Goal: Task Accomplishment & Management: Manage account settings

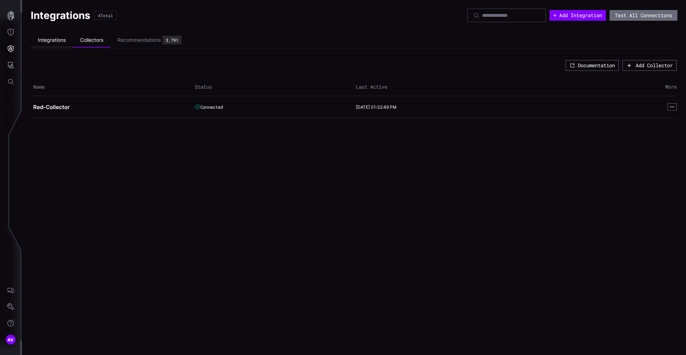
click at [56, 40] on li "Integrations" at bounding box center [52, 40] width 42 height 14
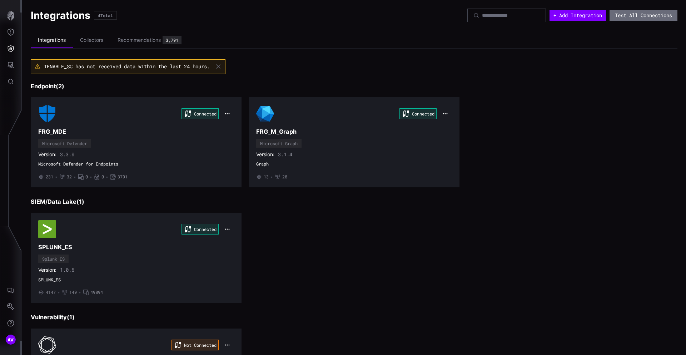
click at [38, 66] on icon at bounding box center [38, 66] width 6 height 6
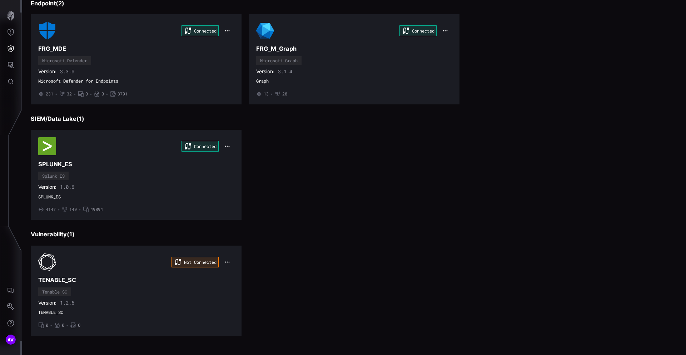
click at [384, 215] on div "Connected SPLUNK_ES Splunk ES Version: 1.0.6 SPLUNK_ES • 4147 • 149 • 49894" at bounding box center [354, 175] width 646 height 90
click at [312, 254] on div "Not Connected TENABLE_SC Tenable SC Version: 1.2.6 TENABLE_SC • 0 • 0 • 0" at bounding box center [354, 290] width 646 height 90
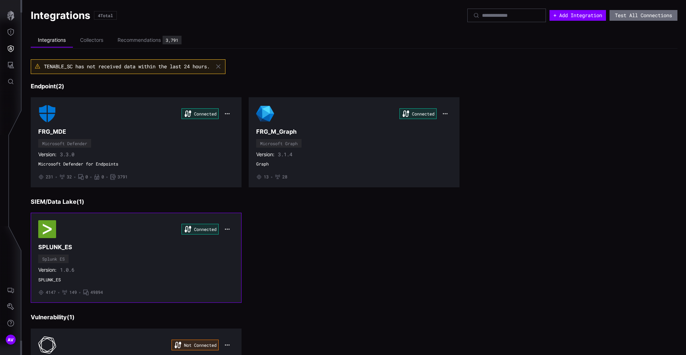
scroll to position [83, 0]
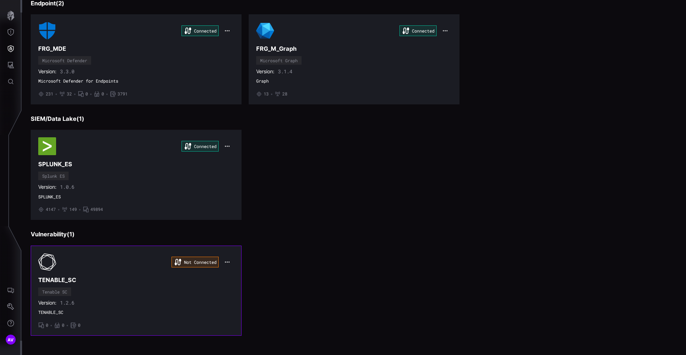
click at [111, 261] on div "Not Connected" at bounding box center [136, 262] width 196 height 18
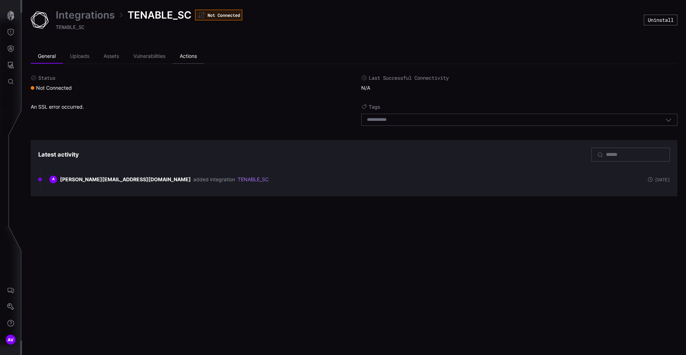
click at [203, 57] on li "Actions" at bounding box center [187, 56] width 31 height 14
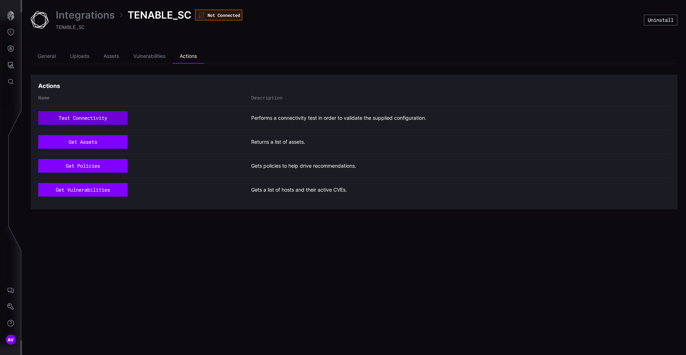
click at [85, 118] on button "test connectivity" at bounding box center [82, 118] width 89 height 14
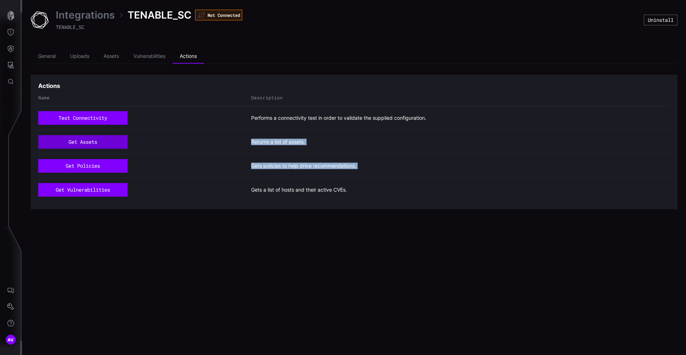
drag, startPoint x: 112, startPoint y: 273, endPoint x: 91, endPoint y: 141, distance: 133.2
click at [91, 141] on div "Integrations TENABLE_SC Not Connected TENABLE_SC Uninstall General Uploads Asse…" at bounding box center [354, 177] width 664 height 355
click at [91, 141] on button "get assets" at bounding box center [83, 142] width 89 height 14
click at [92, 161] on button "get policies" at bounding box center [82, 166] width 89 height 14
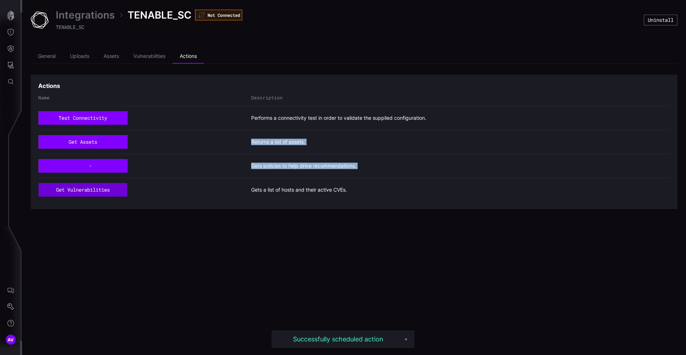
click at [104, 190] on button "get vulnerabilities" at bounding box center [83, 190] width 88 height 14
click at [84, 20] on link "Integrations" at bounding box center [85, 15] width 59 height 13
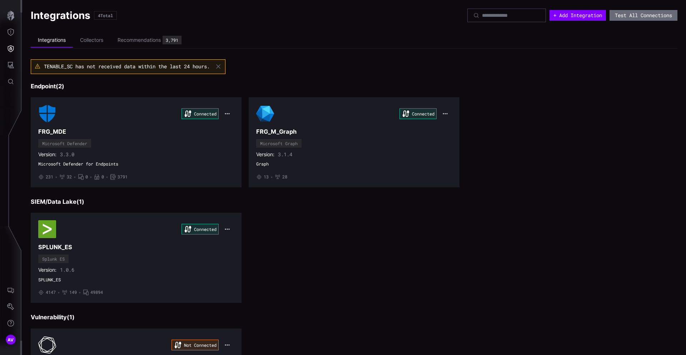
scroll to position [83, 0]
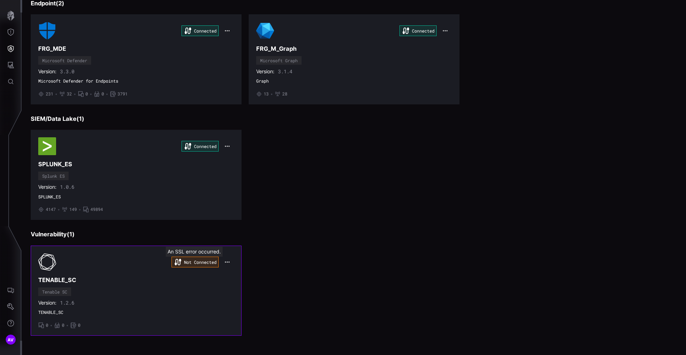
click at [194, 260] on div "Not Connected" at bounding box center [194, 261] width 47 height 11
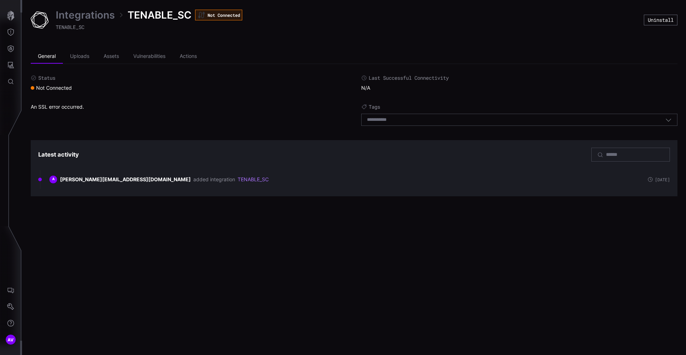
click at [177, 255] on div "Integrations TENABLE_SC Not Connected TENABLE_SC Uninstall General Uploads Asse…" at bounding box center [354, 177] width 664 height 355
click at [79, 11] on link "Integrations" at bounding box center [85, 15] width 59 height 13
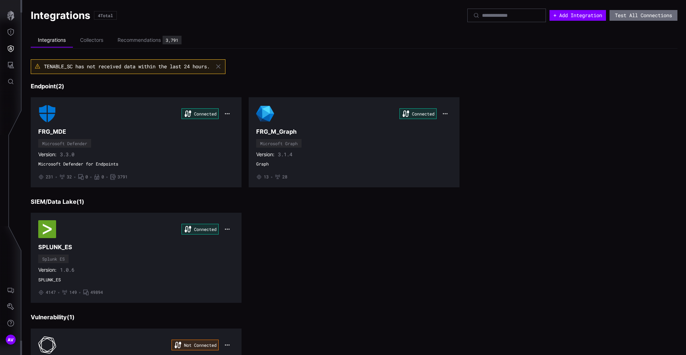
scroll to position [83, 0]
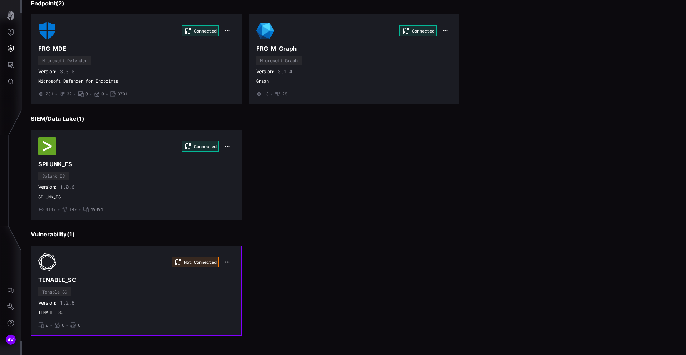
click at [229, 262] on icon "button" at bounding box center [227, 261] width 4 height 1
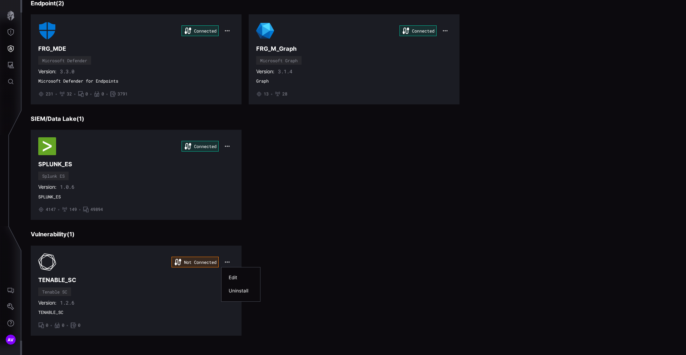
click at [234, 279] on div "Edit" at bounding box center [241, 277] width 24 height 6
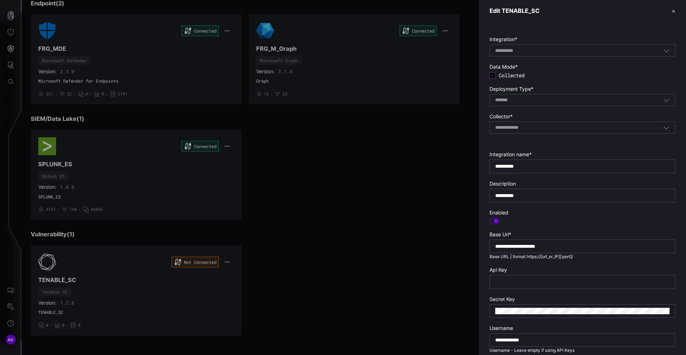
scroll to position [123, 0]
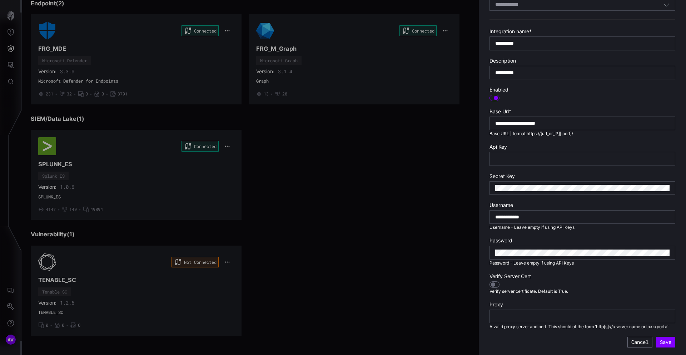
click at [579, 127] on div "**********" at bounding box center [582, 123] width 186 height 14
click at [579, 124] on input "**********" at bounding box center [582, 123] width 174 height 6
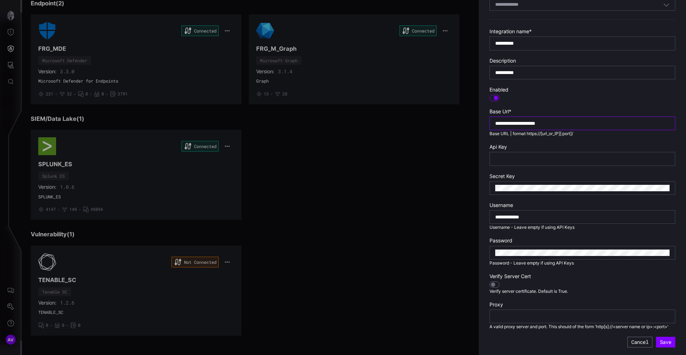
click at [579, 124] on input "**********" at bounding box center [582, 123] width 174 height 6
click at [413, 268] on div at bounding box center [343, 177] width 686 height 355
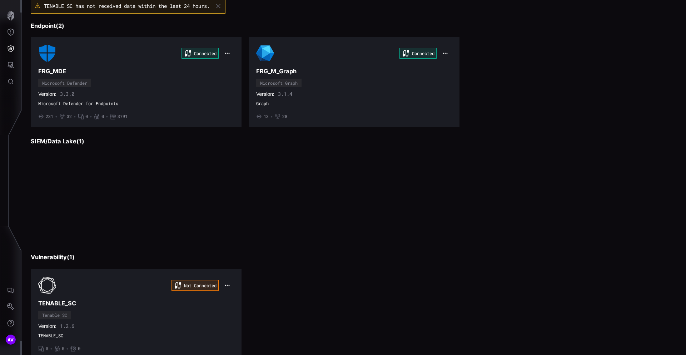
scroll to position [83, 0]
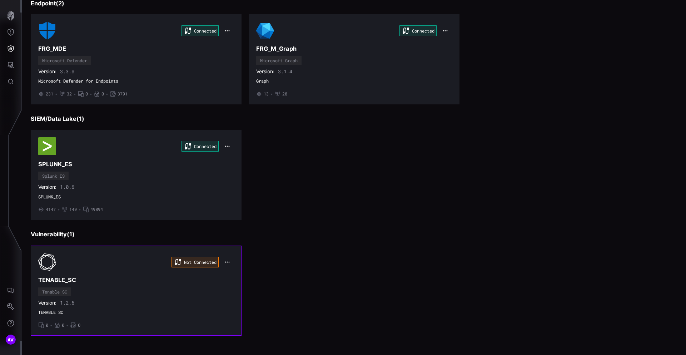
click at [60, 260] on div "Not Connected" at bounding box center [136, 262] width 196 height 18
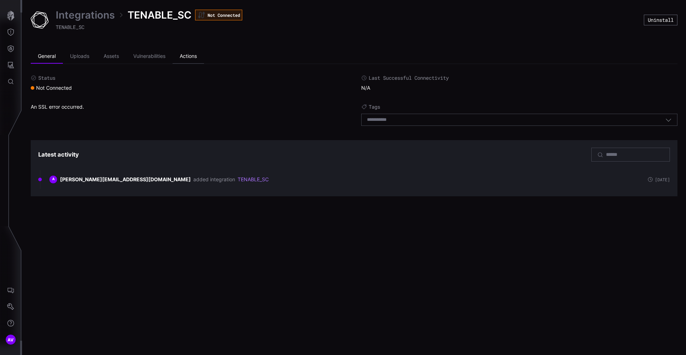
click at [196, 57] on li "Actions" at bounding box center [187, 56] width 31 height 14
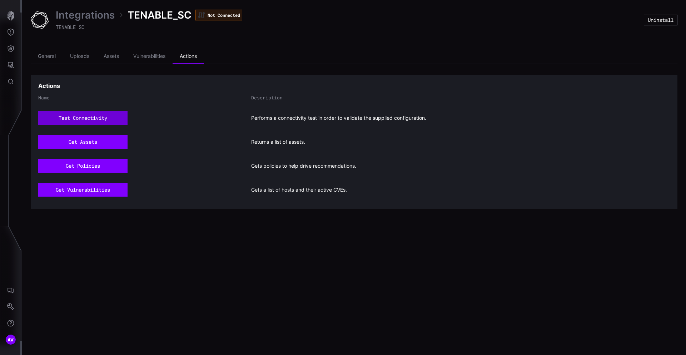
click at [102, 118] on button "test connectivity" at bounding box center [82, 118] width 89 height 14
click at [78, 17] on link "Integrations" at bounding box center [85, 15] width 59 height 13
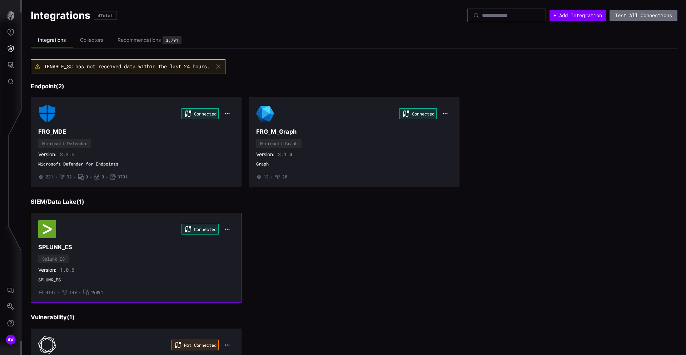
scroll to position [83, 0]
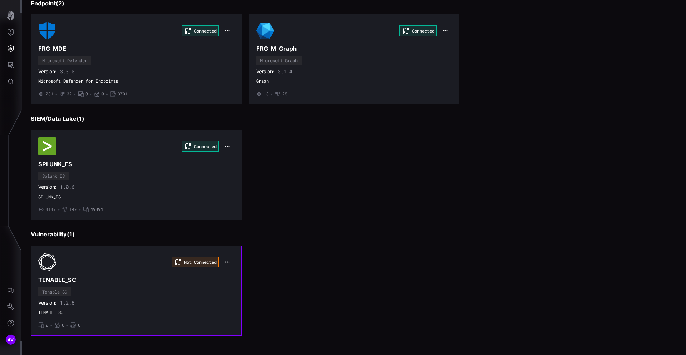
click at [72, 254] on div "Not Connected" at bounding box center [136, 262] width 196 height 18
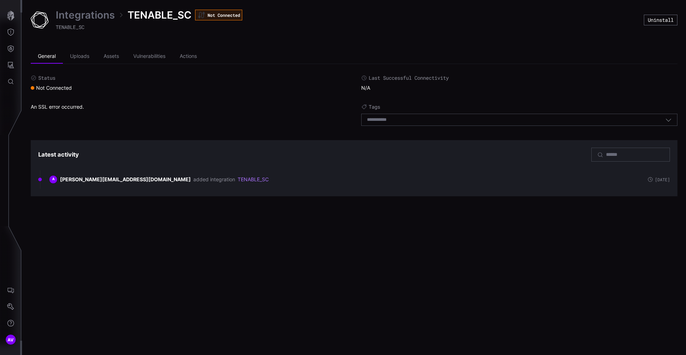
click at [84, 11] on link "Integrations" at bounding box center [85, 15] width 59 height 13
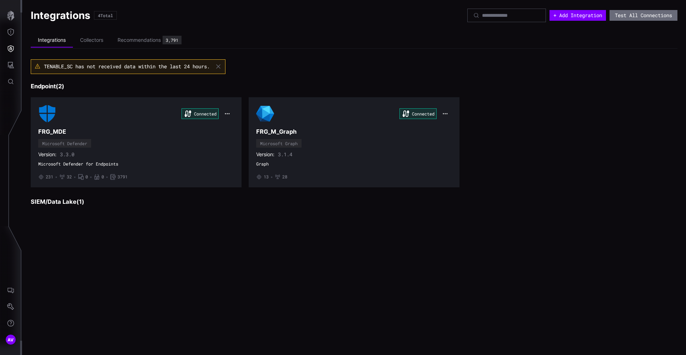
scroll to position [83, 0]
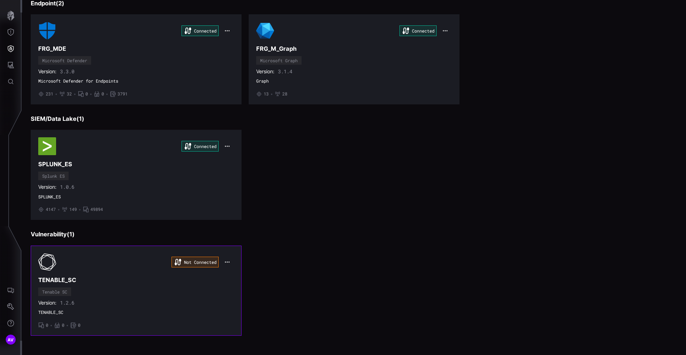
click at [226, 262] on icon "button" at bounding box center [227, 262] width 6 height 6
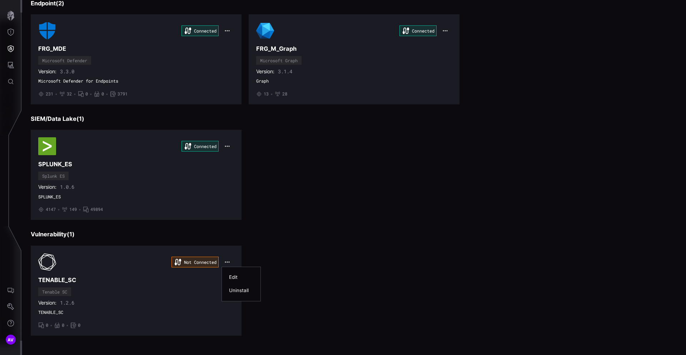
click at [241, 278] on div "Edit" at bounding box center [241, 277] width 24 height 6
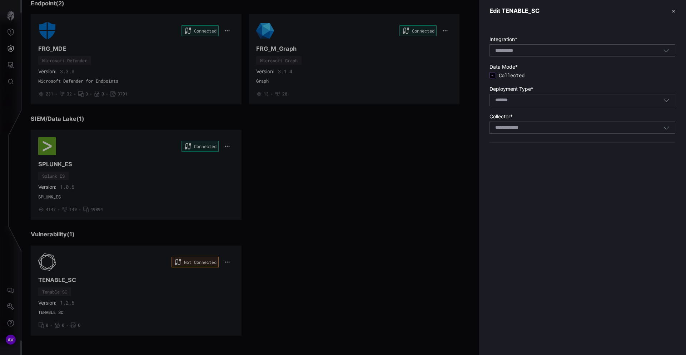
scroll to position [123, 0]
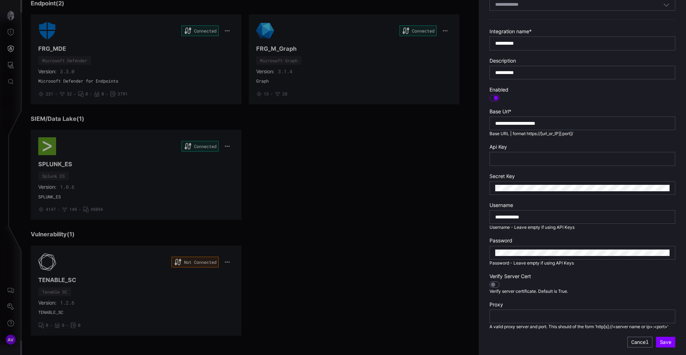
click at [493, 286] on div at bounding box center [494, 284] width 10 height 6
click at [662, 341] on button "Save" at bounding box center [665, 341] width 19 height 11
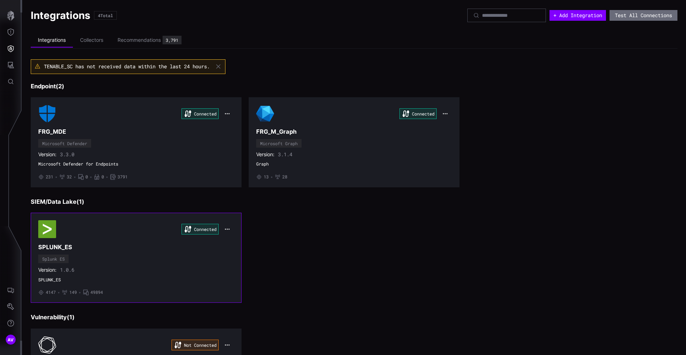
scroll to position [83, 0]
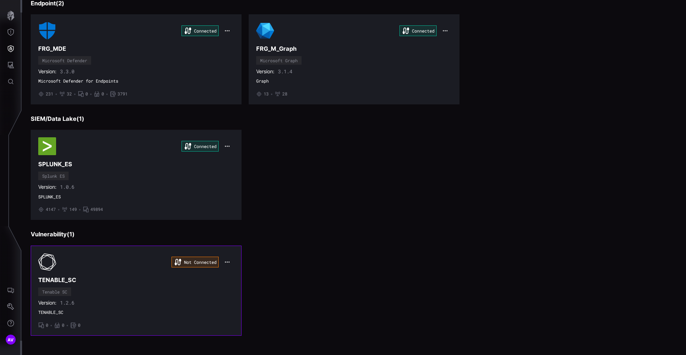
click at [229, 264] on icon "button" at bounding box center [227, 262] width 6 height 6
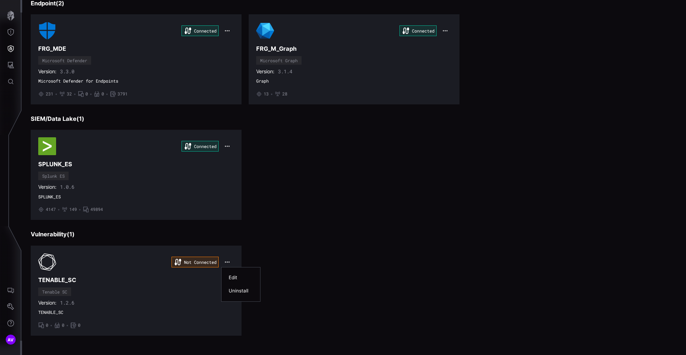
click at [234, 274] on div "Edit" at bounding box center [241, 277] width 24 height 6
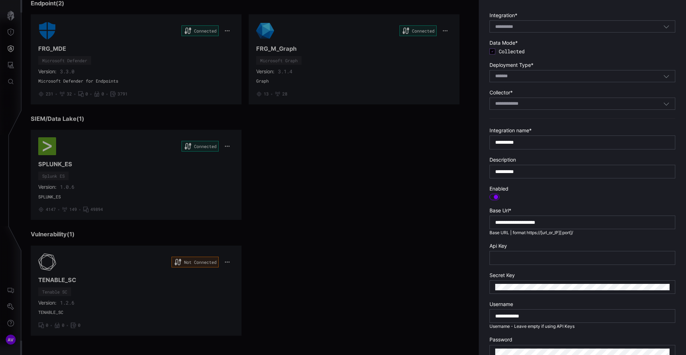
scroll to position [123, 0]
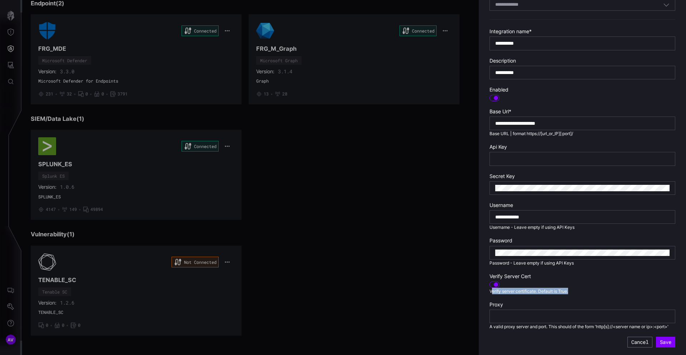
drag, startPoint x: 491, startPoint y: 291, endPoint x: 593, endPoint y: 291, distance: 101.8
click at [593, 291] on section "Verify Server Cert Verify server certificate. Default is True." at bounding box center [582, 283] width 186 height 21
drag, startPoint x: 593, startPoint y: 291, endPoint x: 591, endPoint y: 274, distance: 16.9
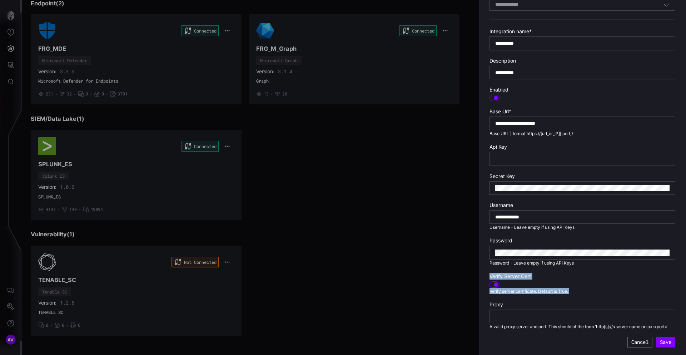
click at [591, 274] on section "Verify Server Cert Verify server certificate. Default is True." at bounding box center [582, 283] width 186 height 21
click at [591, 274] on label "Verify Server Cert" at bounding box center [582, 276] width 186 height 6
drag, startPoint x: 591, startPoint y: 274, endPoint x: 589, endPoint y: 291, distance: 16.9
click at [589, 292] on section "Verify Server Cert Verify server certificate. Default is True." at bounding box center [582, 283] width 186 height 21
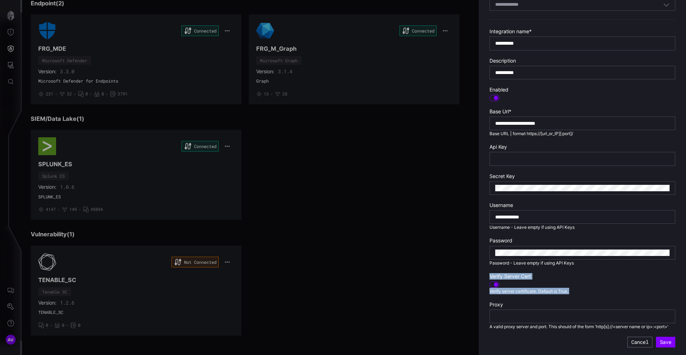
click at [589, 291] on section "Verify Server Cert Verify server certificate. Default is True." at bounding box center [582, 283] width 186 height 21
drag, startPoint x: 509, startPoint y: 325, endPoint x: 557, endPoint y: 325, distance: 48.2
click at [557, 325] on span "A valid proxy server and port. This should of the form 'http[s]://<server name …" at bounding box center [578, 326] width 179 height 5
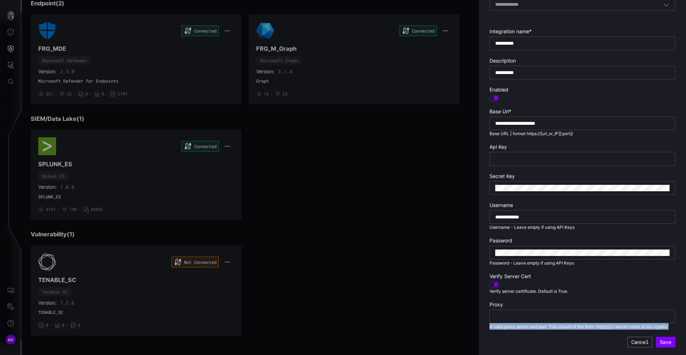
click at [557, 325] on span "A valid proxy server and port. This should of the form 'http[s]://<server name …" at bounding box center [578, 326] width 179 height 5
click at [557, 316] on input "text" at bounding box center [582, 316] width 174 height 6
click at [672, 340] on button "Save" at bounding box center [665, 341] width 19 height 11
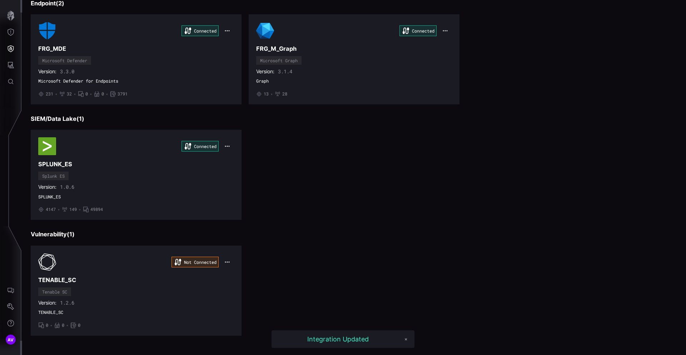
click at [331, 300] on div "Not Connected TENABLE_SC Tenable SC Version: 1.2.6 TENABLE_SC • 0 • 0 • 0" at bounding box center [354, 290] width 646 height 90
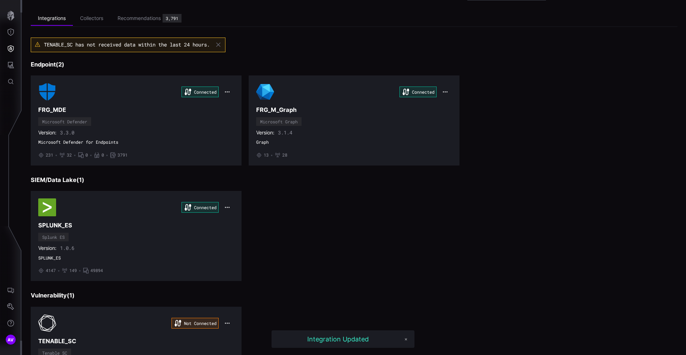
scroll to position [83, 0]
